Goal: Task Accomplishment & Management: Manage account settings

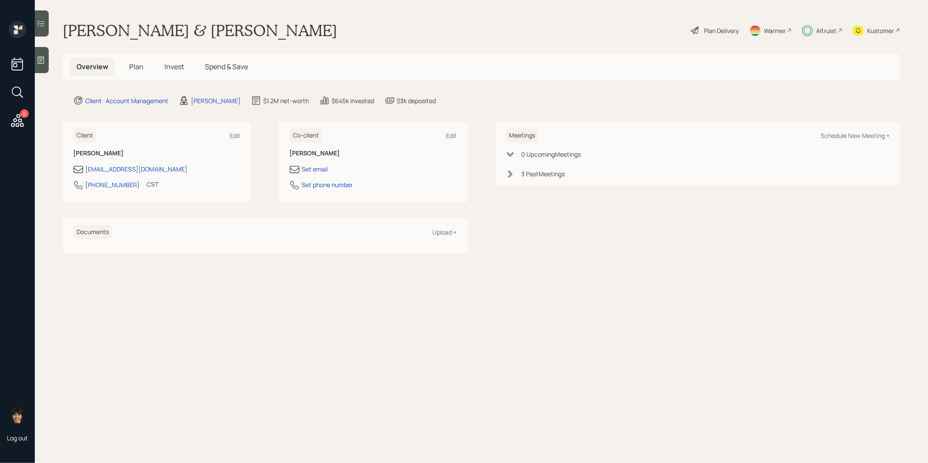
click at [176, 67] on span "Invest" at bounding box center [174, 67] width 20 height 10
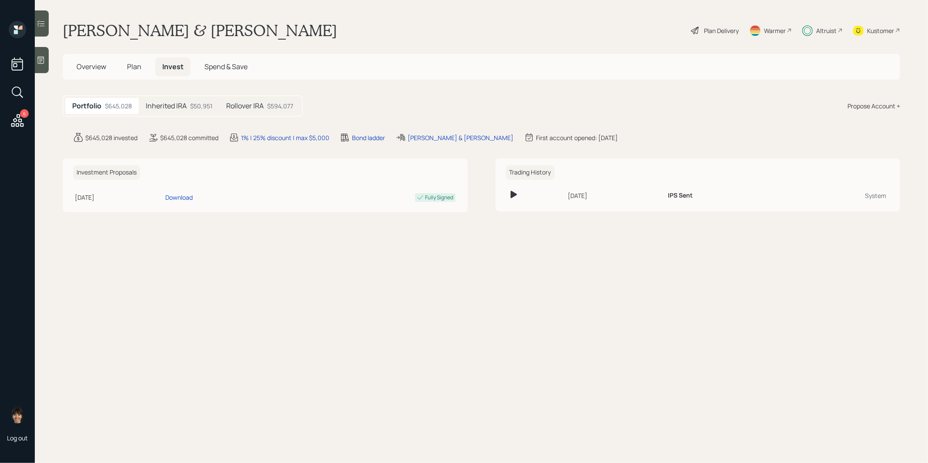
click at [244, 105] on h5 "Rollover IRA" at bounding box center [244, 106] width 37 height 8
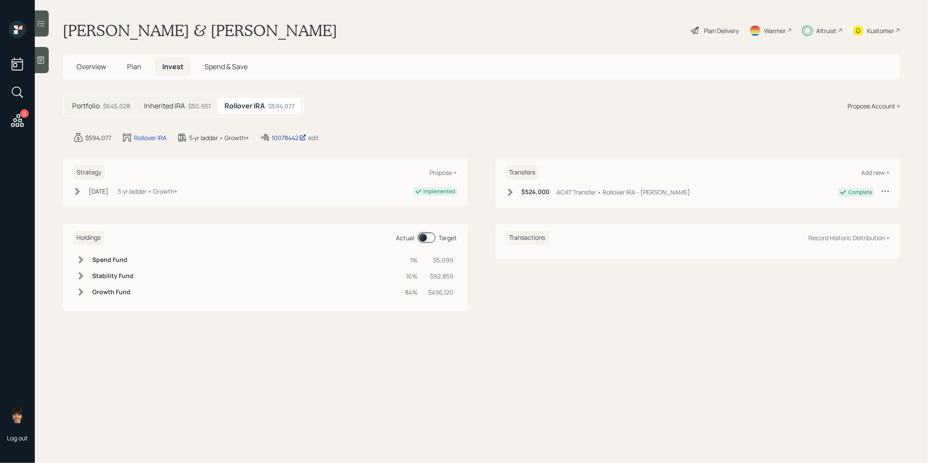
click at [283, 139] on div "10078442" at bounding box center [288, 137] width 35 height 9
